Goal: Task Accomplishment & Management: Complete application form

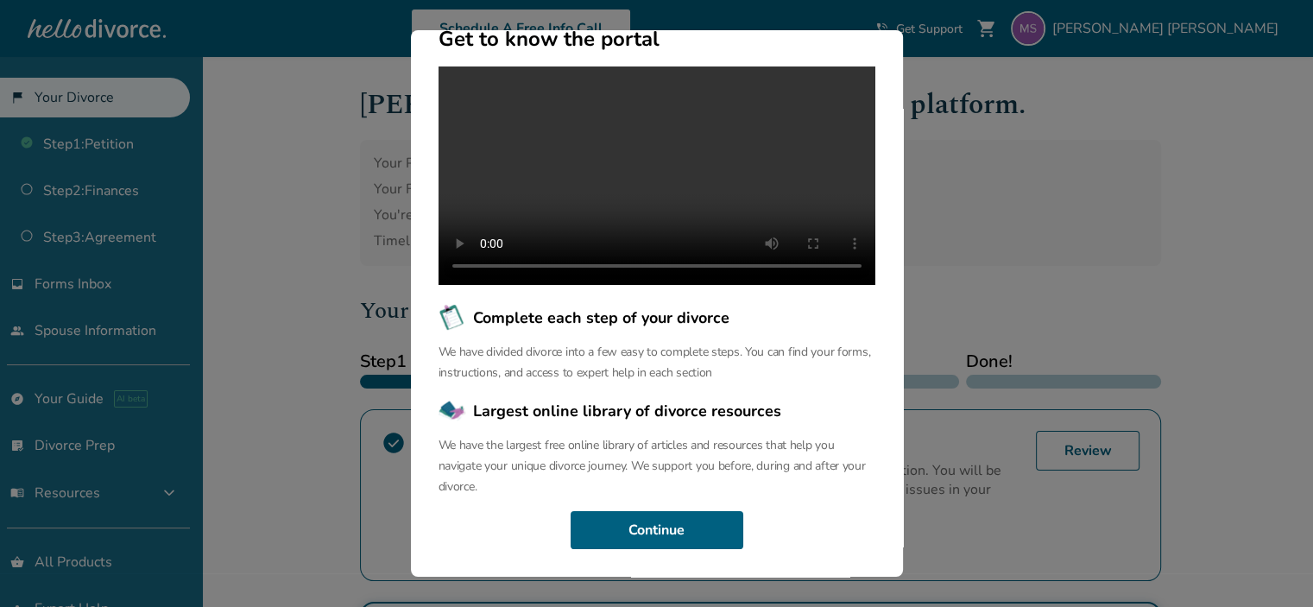
scroll to position [345, 0]
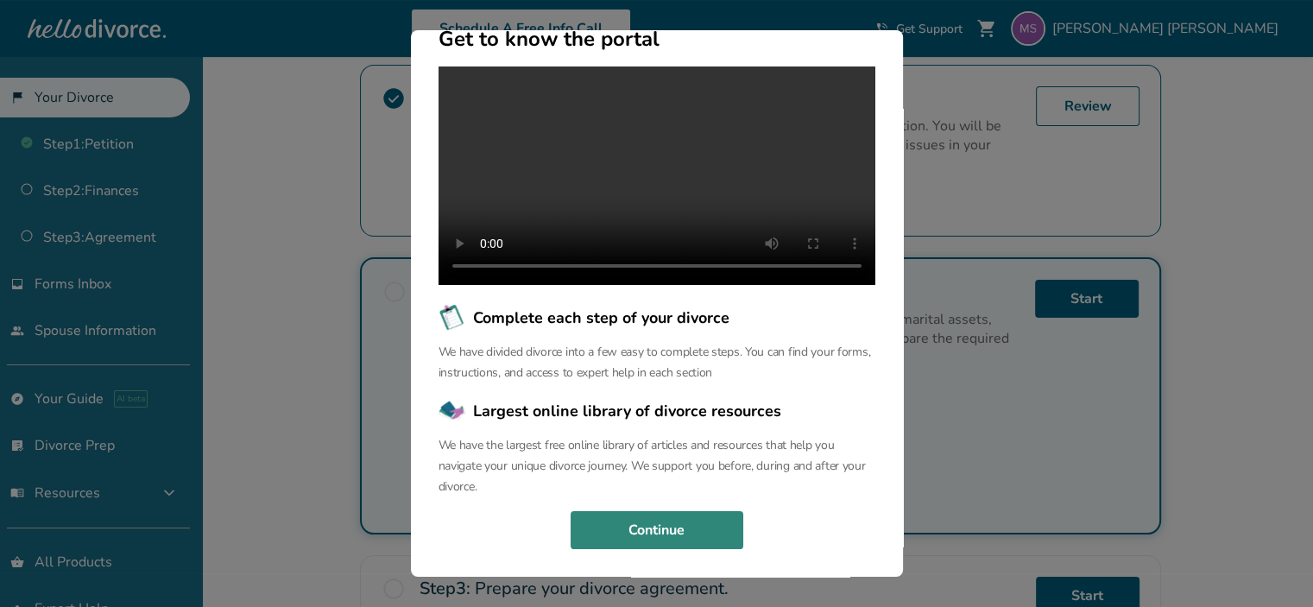
click at [670, 523] on button "Continue" at bounding box center [657, 530] width 173 height 38
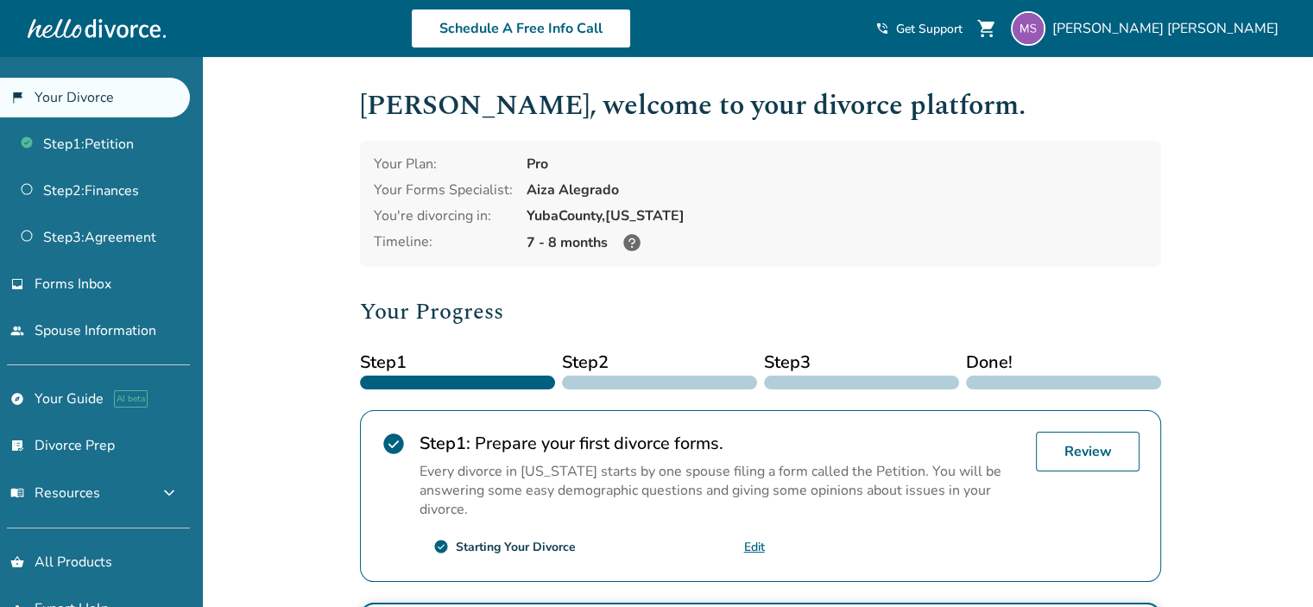
scroll to position [0, 0]
click at [129, 276] on link "inbox Forms Inbox" at bounding box center [95, 284] width 190 height 40
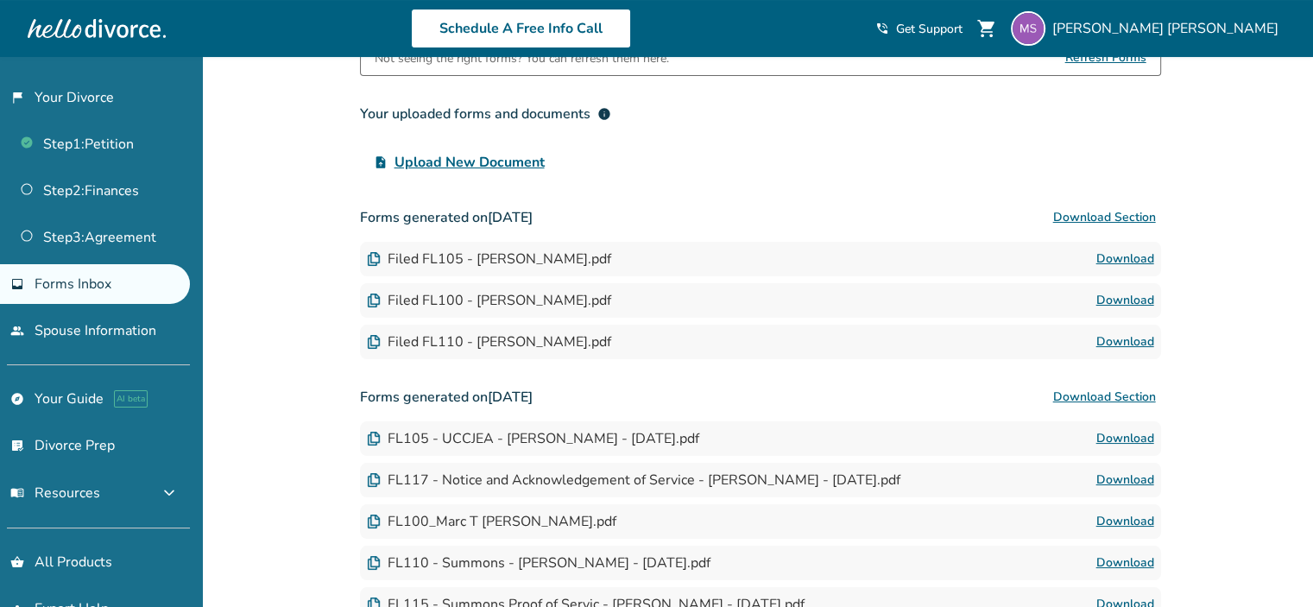
scroll to position [173, 0]
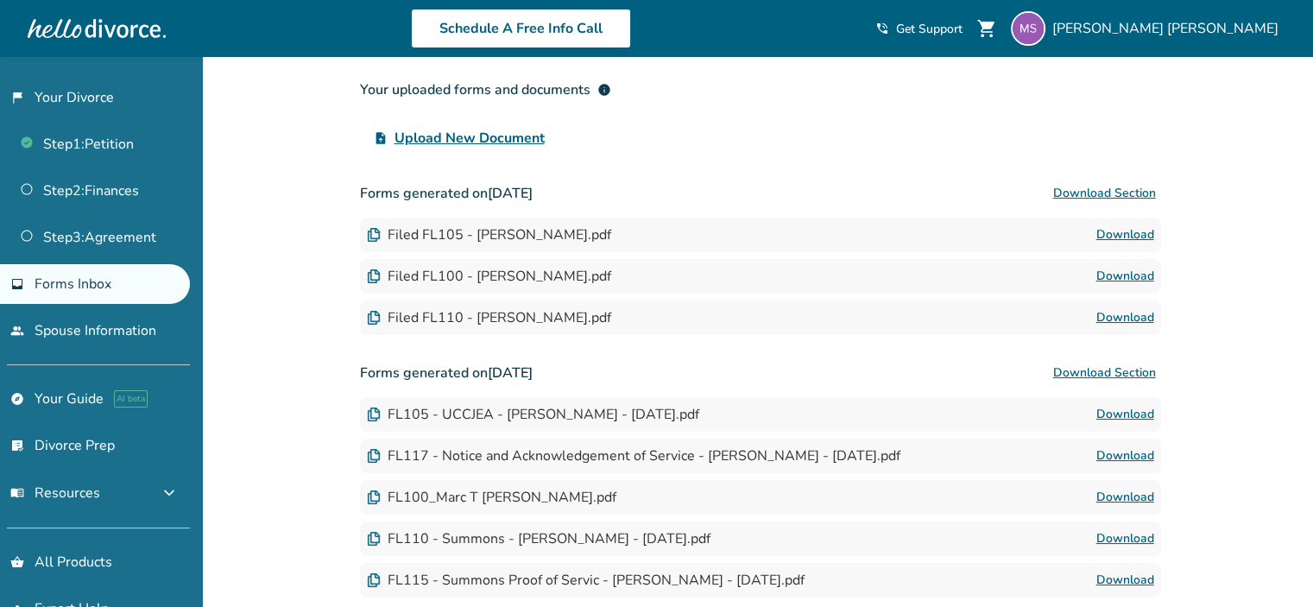
click at [1122, 313] on link "Download" at bounding box center [1125, 317] width 58 height 21
click at [1121, 277] on link "Download" at bounding box center [1125, 276] width 58 height 21
click at [1124, 230] on link "Download" at bounding box center [1125, 234] width 58 height 21
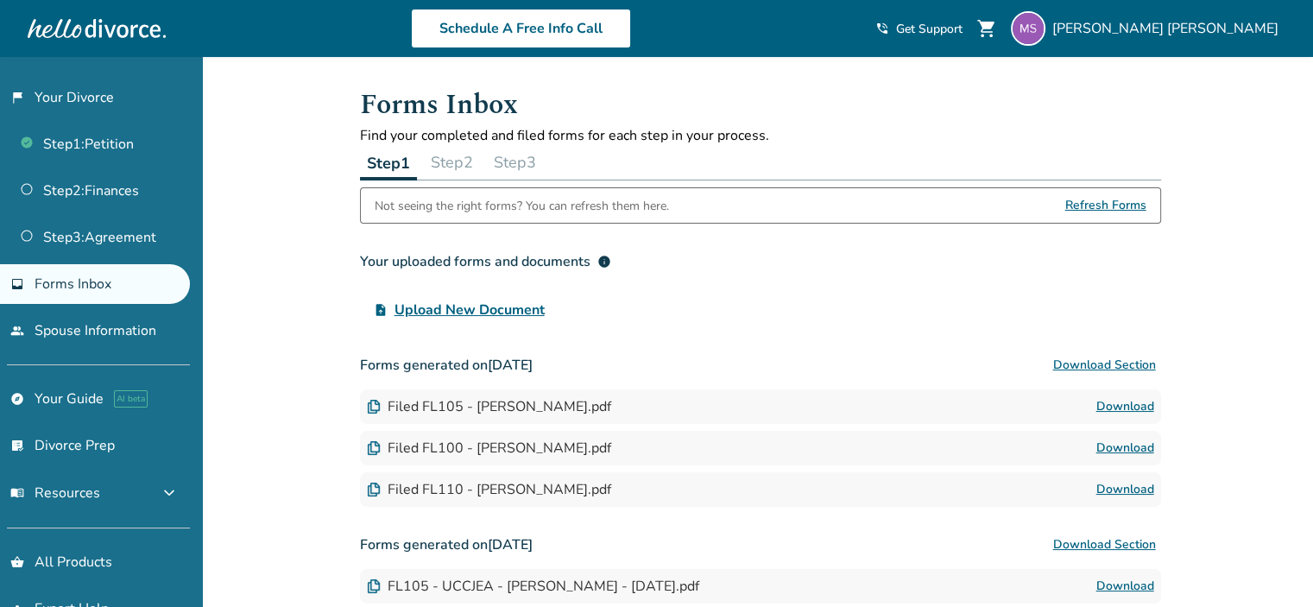
scroll to position [0, 0]
click at [107, 179] on link "Step 2 : Finances" at bounding box center [95, 191] width 190 height 40
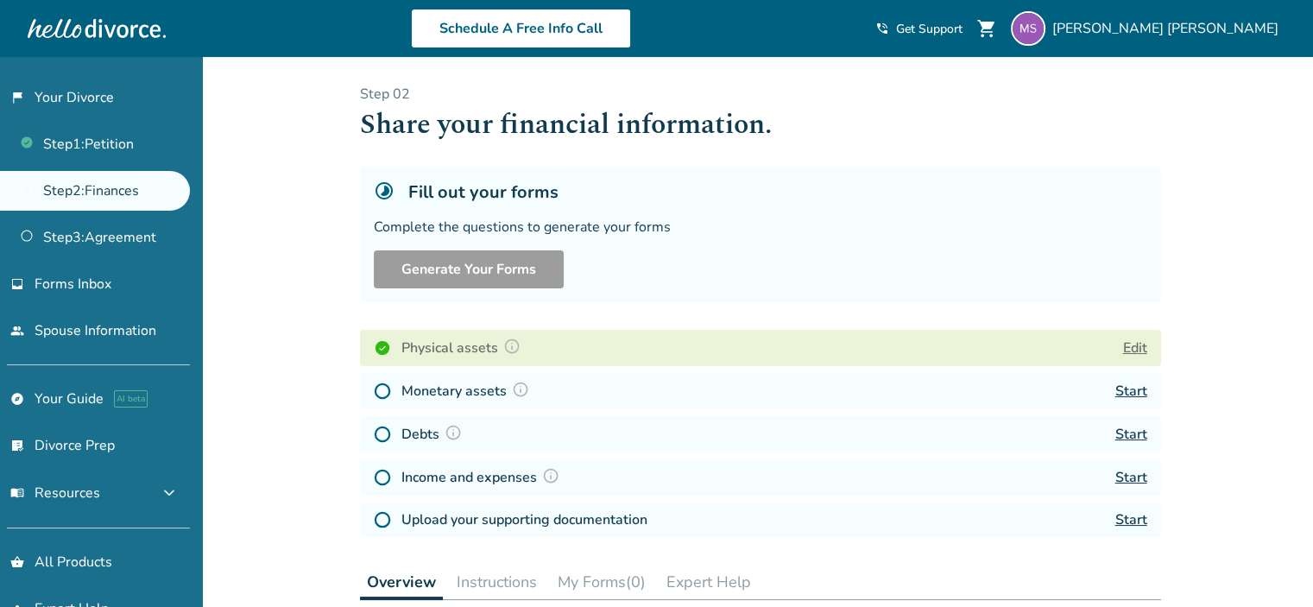
click at [1130, 341] on button "Edit" at bounding box center [1135, 348] width 24 height 21
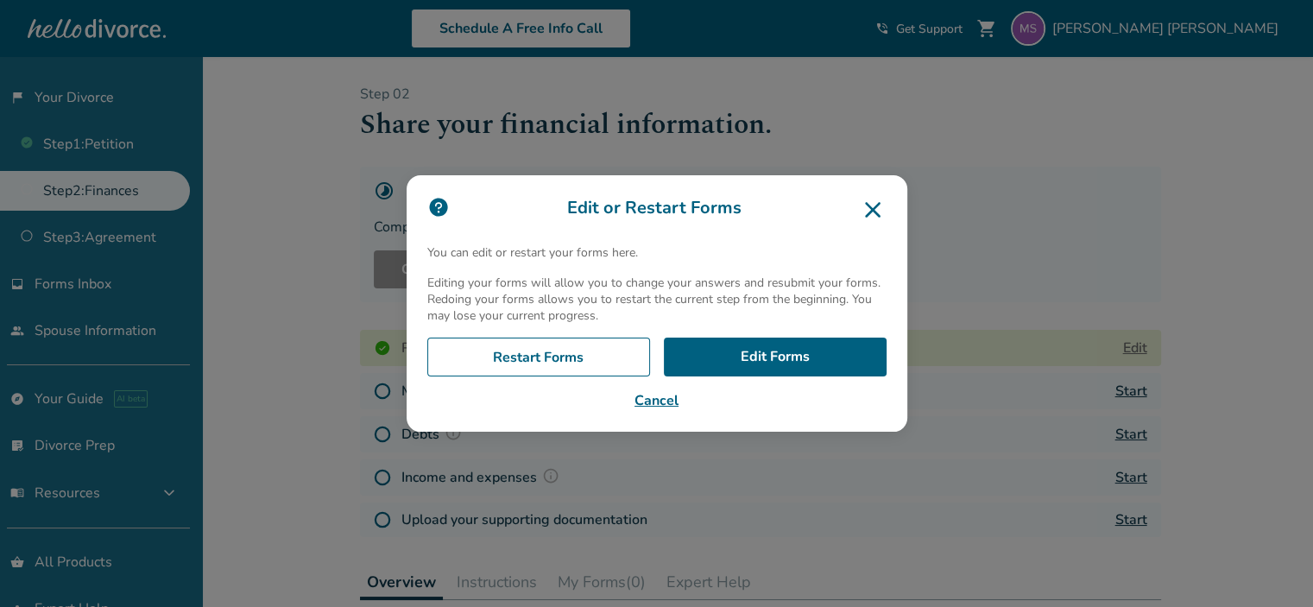
drag, startPoint x: 887, startPoint y: 210, endPoint x: 946, endPoint y: 134, distance: 96.0
click at [887, 210] on icon at bounding box center [873, 210] width 28 height 28
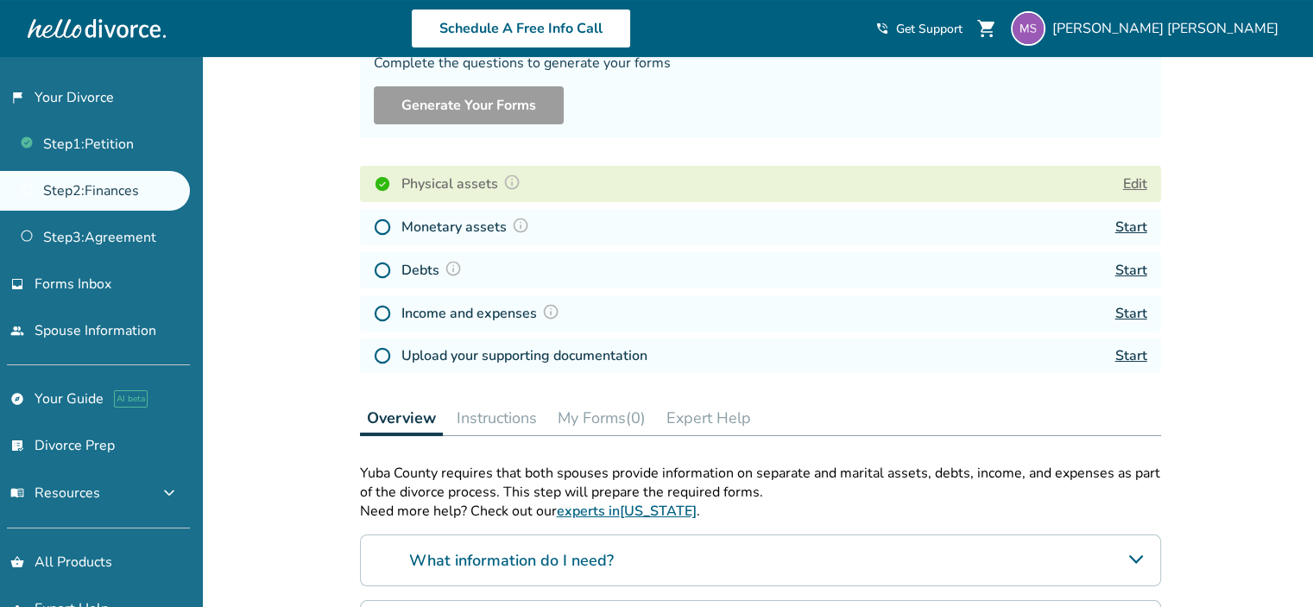
scroll to position [173, 0]
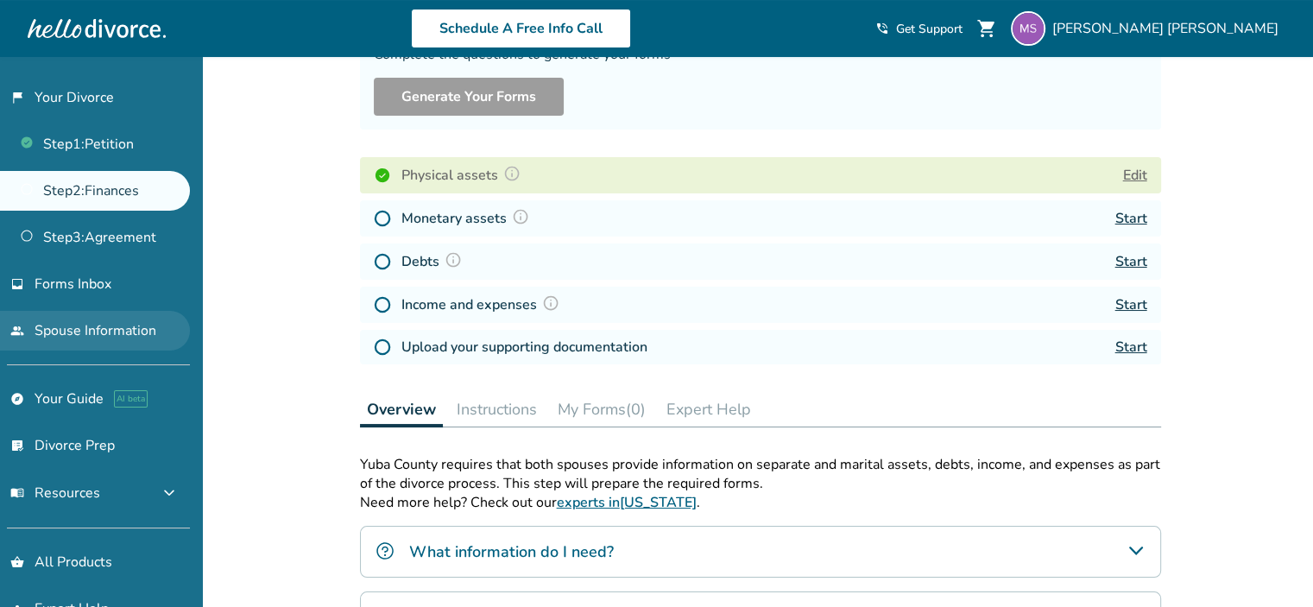
click at [161, 330] on link "people Spouse Information" at bounding box center [95, 331] width 190 height 40
